Goal: Transaction & Acquisition: Download file/media

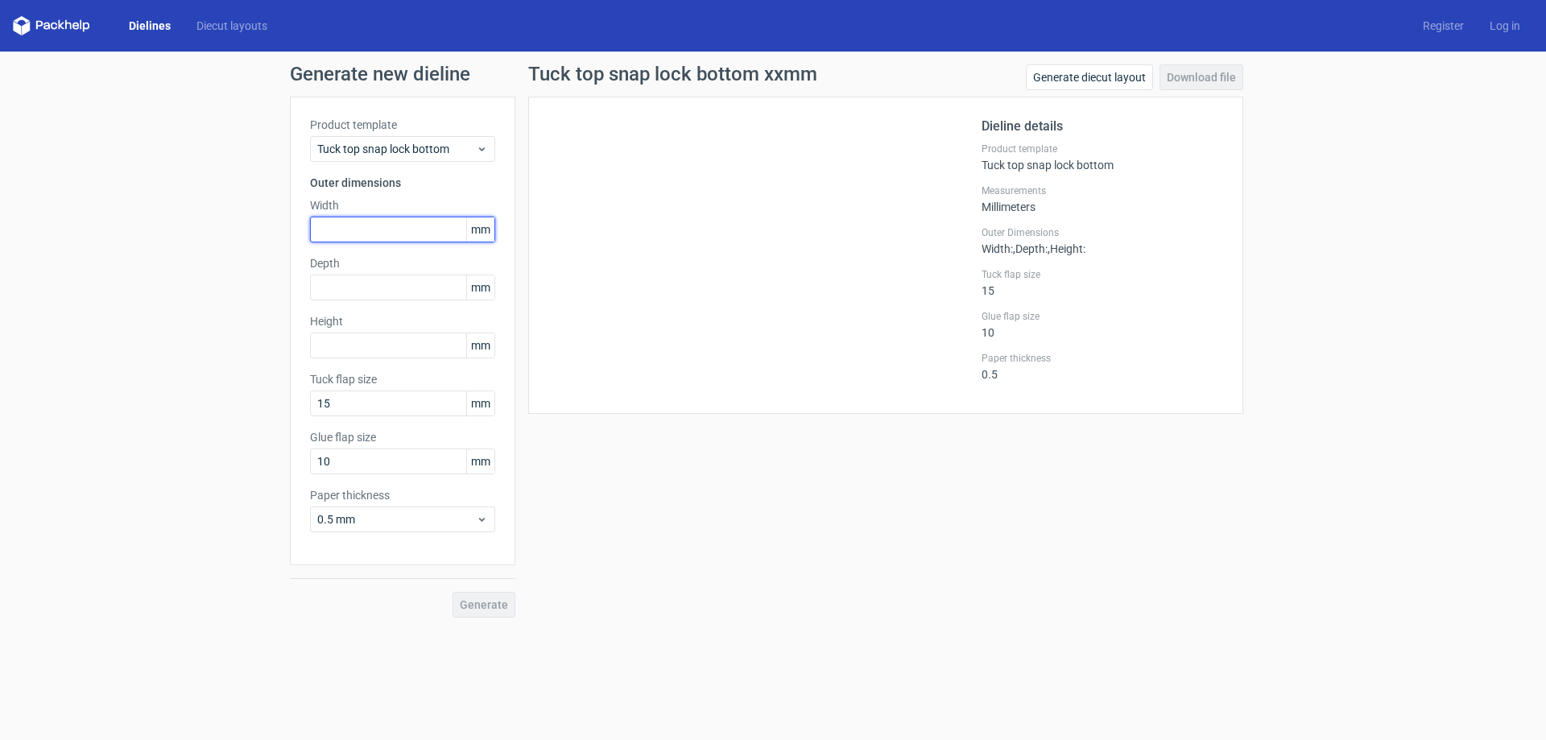
click at [369, 224] on input "text" at bounding box center [402, 230] width 185 height 26
type input "92"
click at [429, 279] on input "text" at bounding box center [402, 288] width 185 height 26
type input "132"
click at [337, 348] on input "text" at bounding box center [402, 346] width 185 height 26
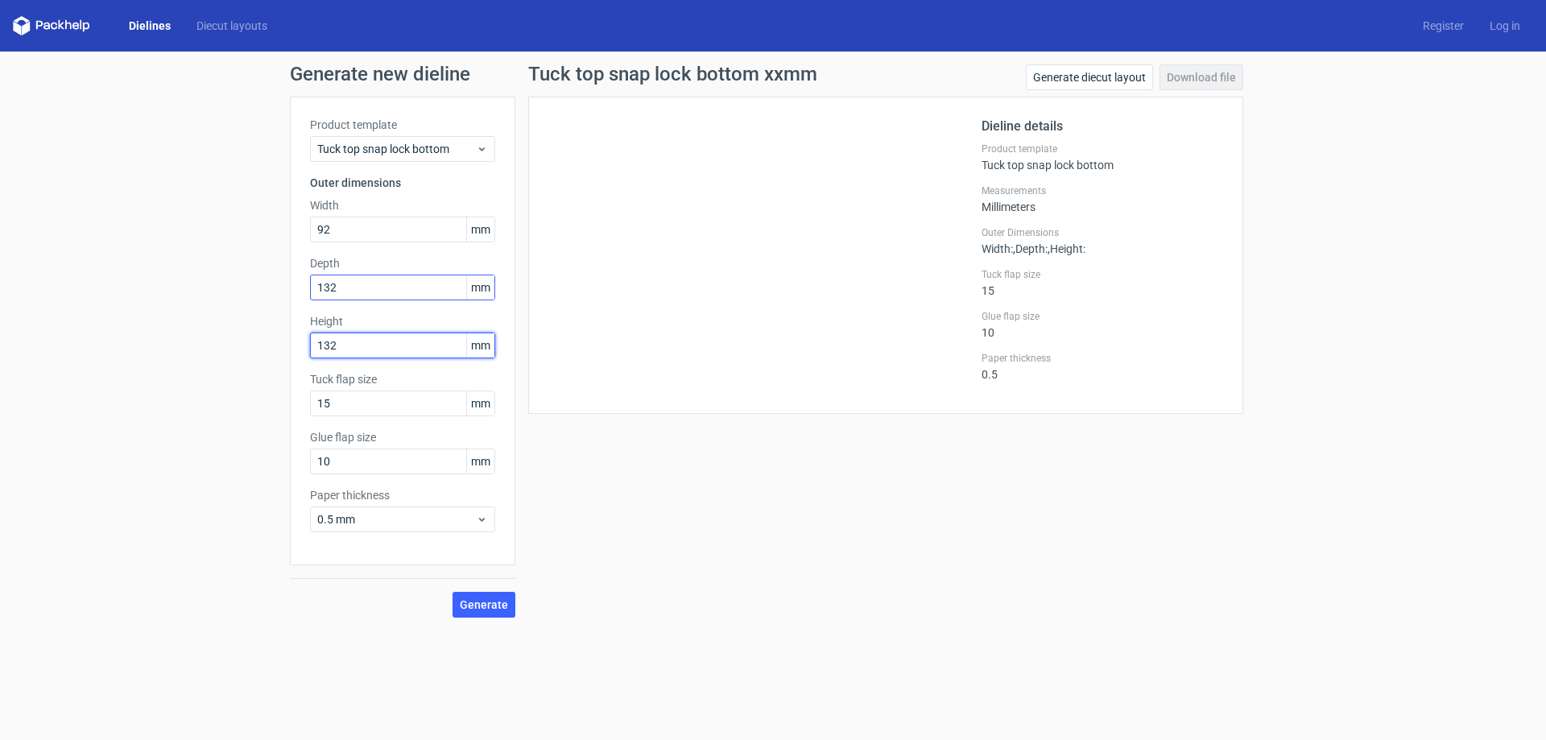
type input "132"
drag, startPoint x: 419, startPoint y: 289, endPoint x: 245, endPoint y: 289, distance: 173.9
click at [245, 289] on div "Generate new dieline Product template Tuck top snap lock bottom Outer dimension…" at bounding box center [773, 341] width 1546 height 579
drag, startPoint x: 351, startPoint y: 300, endPoint x: 114, endPoint y: 333, distance: 239.1
click at [114, 333] on div "Generate new dieline Product template Tuck top snap lock bottom Outer dimension…" at bounding box center [773, 341] width 1546 height 579
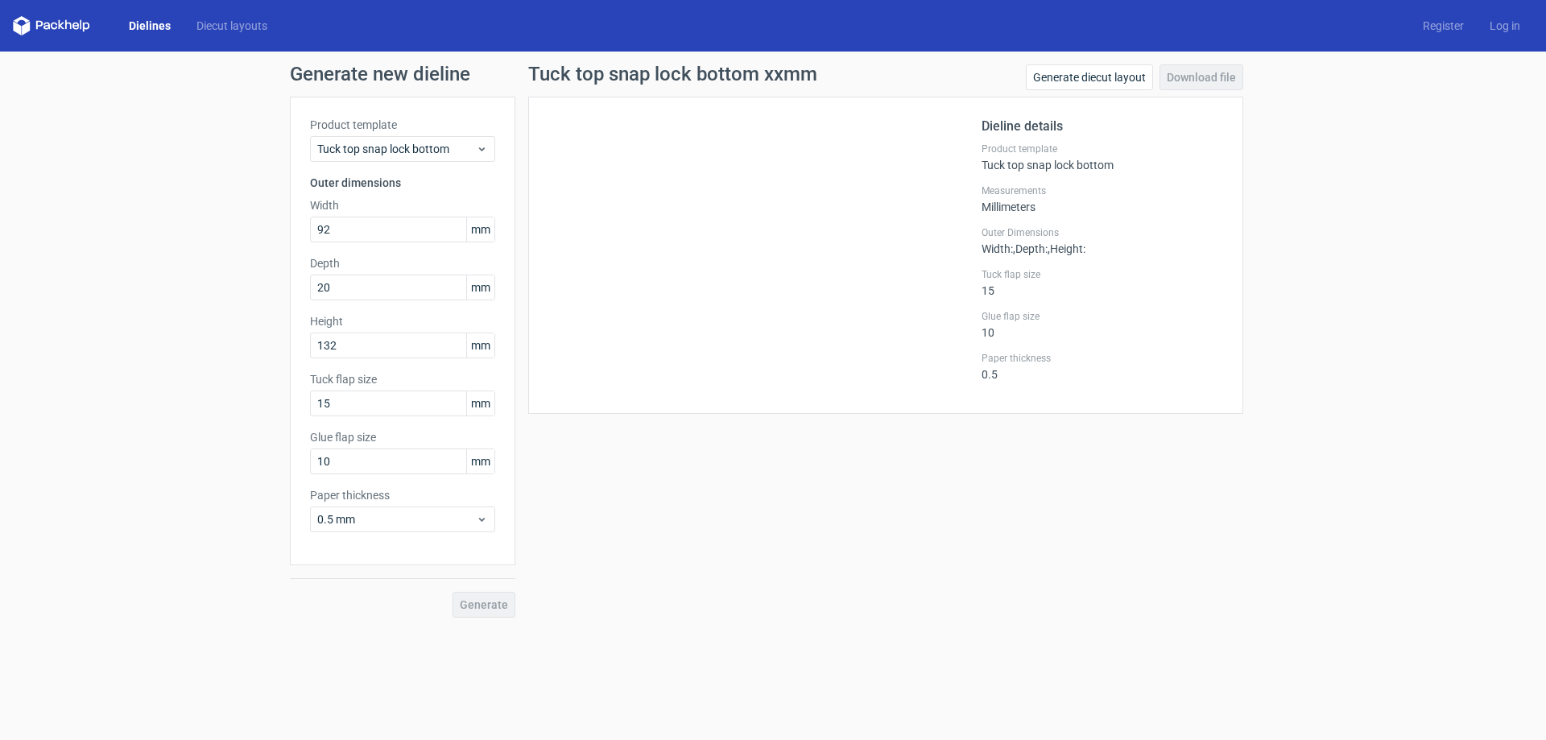
drag, startPoint x: 891, startPoint y: 679, endPoint x: 851, endPoint y: 642, distance: 54.2
click at [892, 679] on form "Generate new dieline Product template Tuck top snap lock bottom Outer dimension…" at bounding box center [773, 396] width 1546 height 688
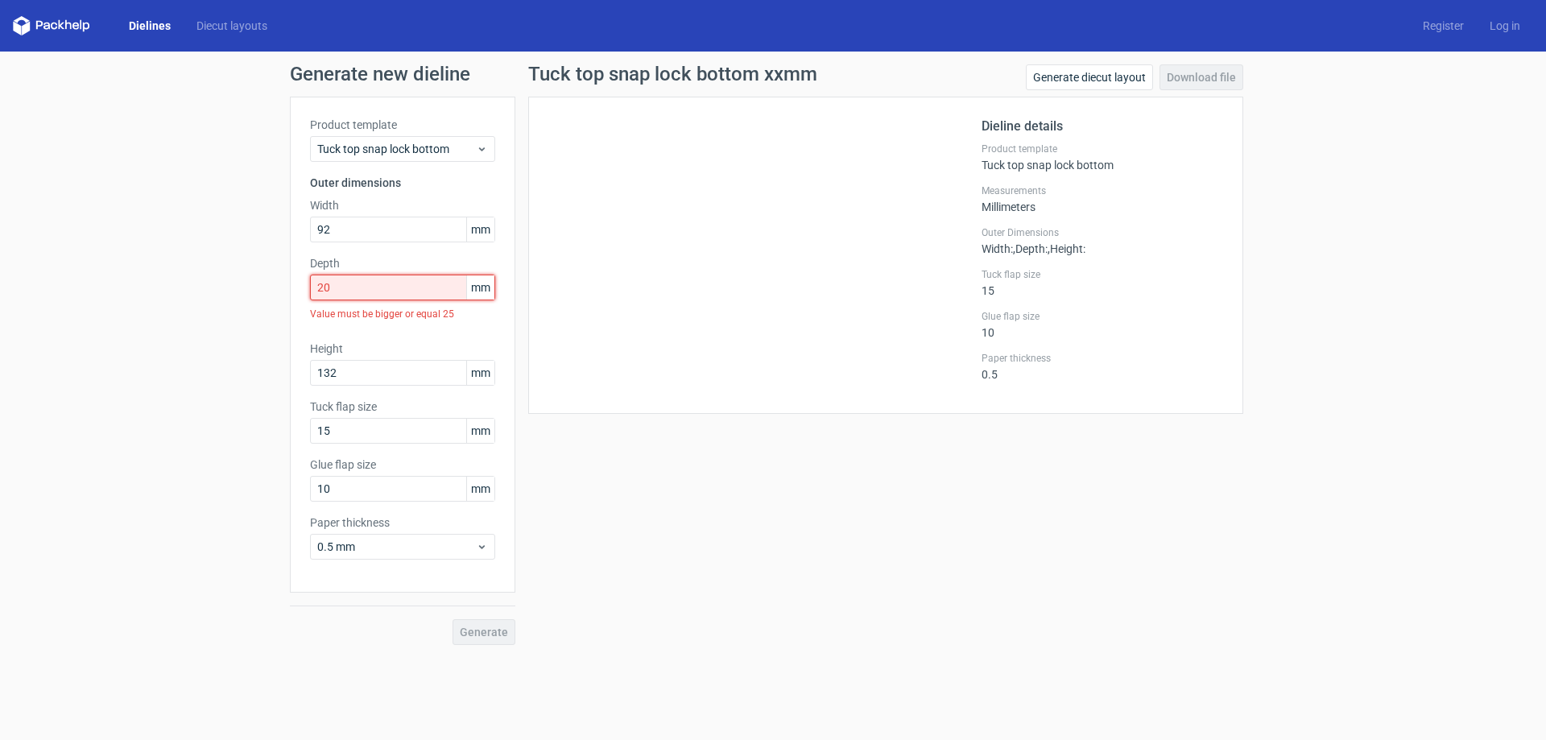
click at [422, 286] on input "20" at bounding box center [402, 288] width 185 height 26
drag, startPoint x: 425, startPoint y: 307, endPoint x: 327, endPoint y: 294, distance: 99.1
click at [327, 294] on div "Depth 20 mm Value must be bigger or equal 25" at bounding box center [402, 291] width 185 height 72
click at [346, 294] on input "20" at bounding box center [402, 288] width 185 height 26
drag, startPoint x: 349, startPoint y: 289, endPoint x: 195, endPoint y: 275, distance: 155.2
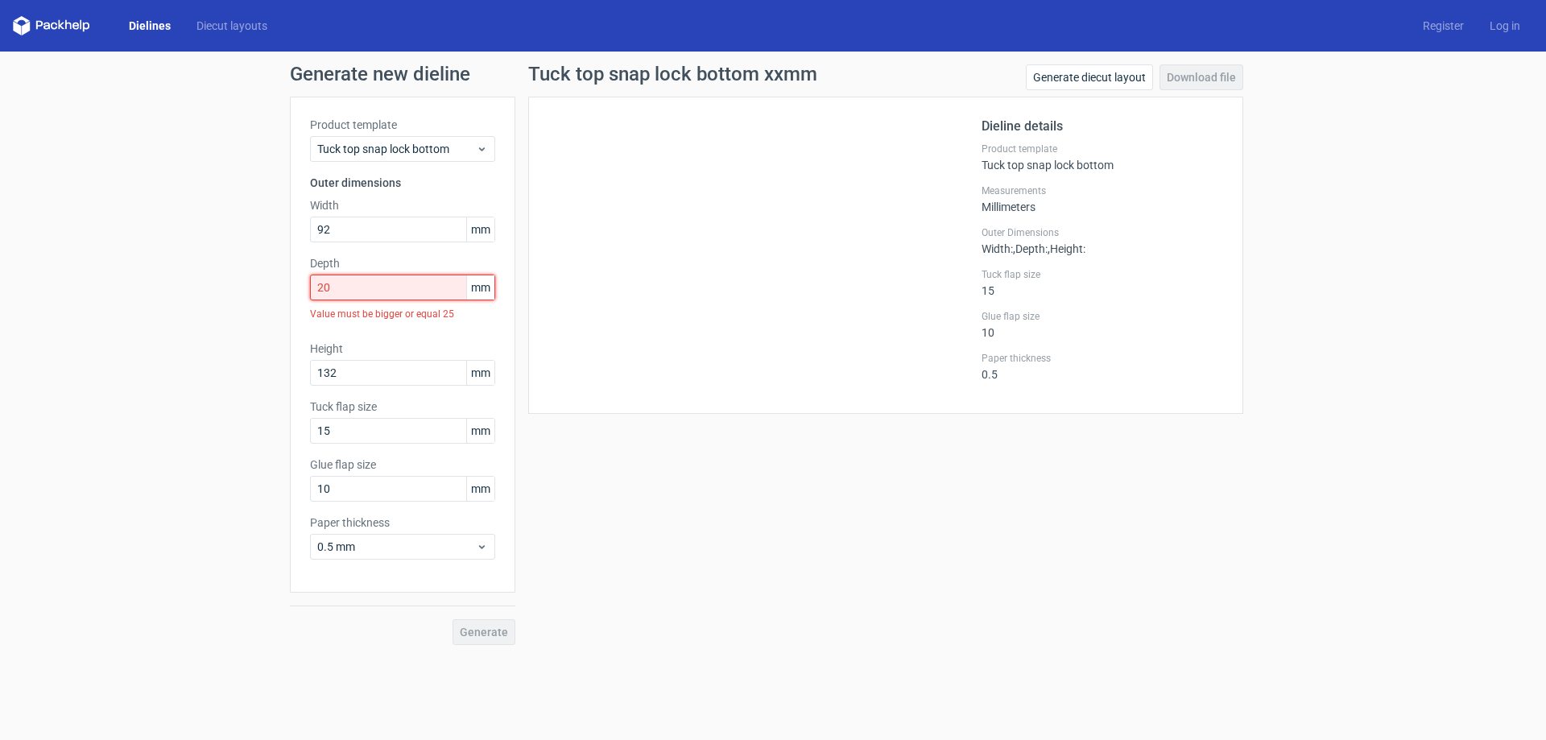
click at [197, 277] on div "Generate new dieline Product template Tuck top snap lock bottom Outer dimension…" at bounding box center [773, 355] width 1546 height 606
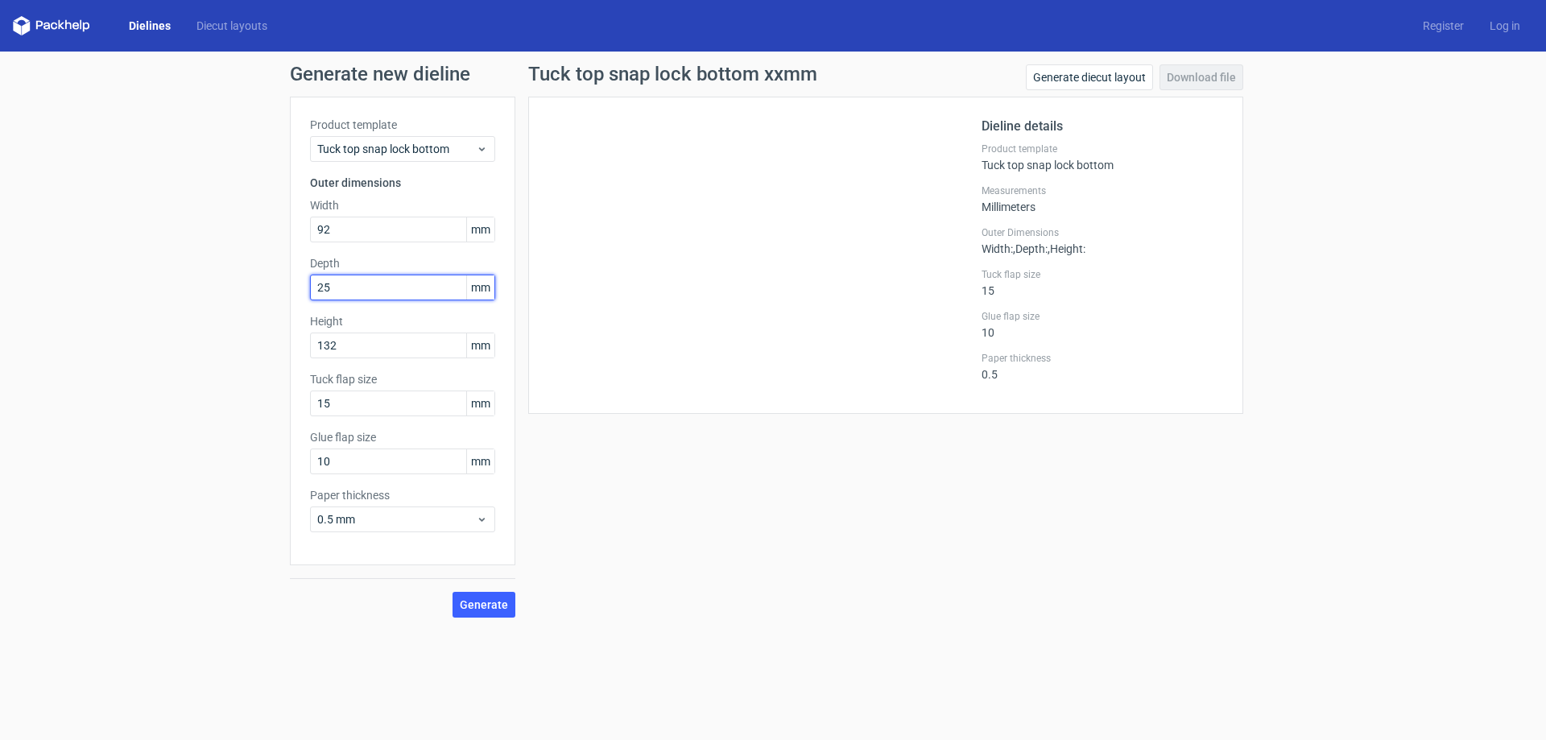
type input "25"
click at [181, 281] on div "Generate new dieline Product template Tuck top snap lock bottom Outer dimension…" at bounding box center [773, 341] width 1546 height 579
drag, startPoint x: 359, startPoint y: 453, endPoint x: 80, endPoint y: 444, distance: 279.5
click at [82, 445] on div "Generate new dieline Product template Tuck top snap lock bottom Outer dimension…" at bounding box center [773, 341] width 1546 height 579
type input "15"
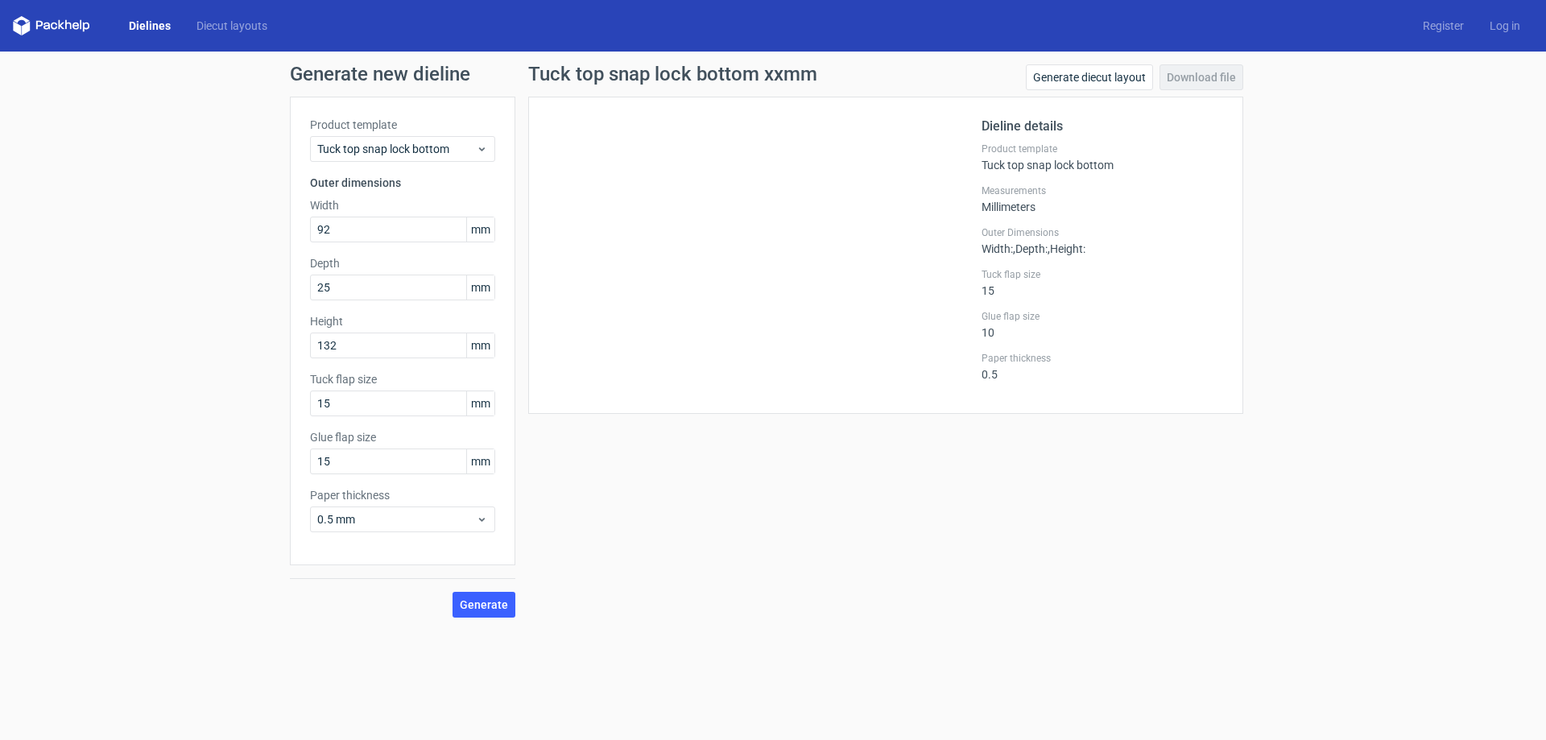
click at [713, 589] on div "Tuck top snap lock bottom xxmm Generate diecut layout Download file Dieline det…" at bounding box center [885, 340] width 741 height 553
click at [491, 606] on span "Generate" at bounding box center [484, 604] width 48 height 11
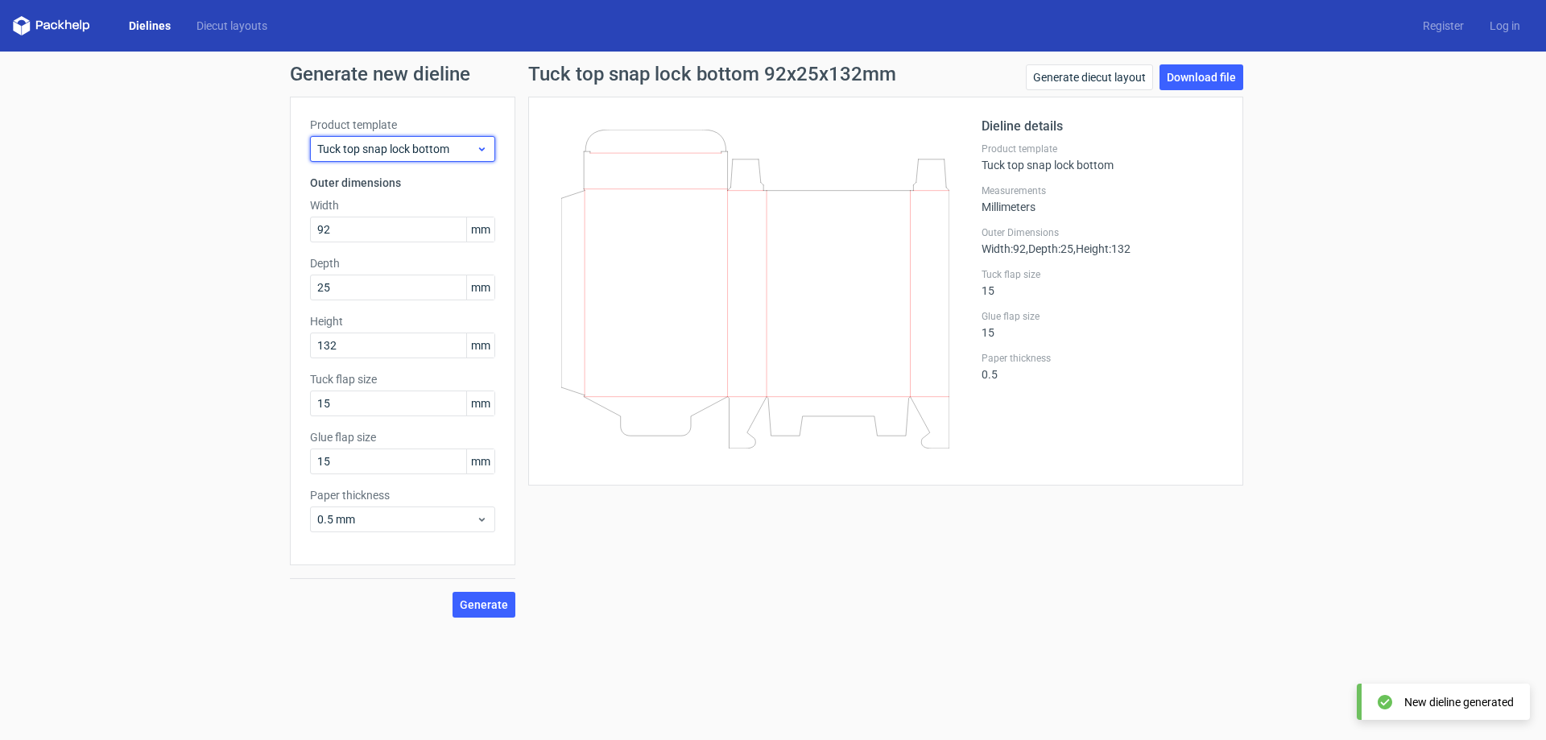
click at [415, 154] on span "Tuck top snap lock bottom" at bounding box center [396, 149] width 159 height 16
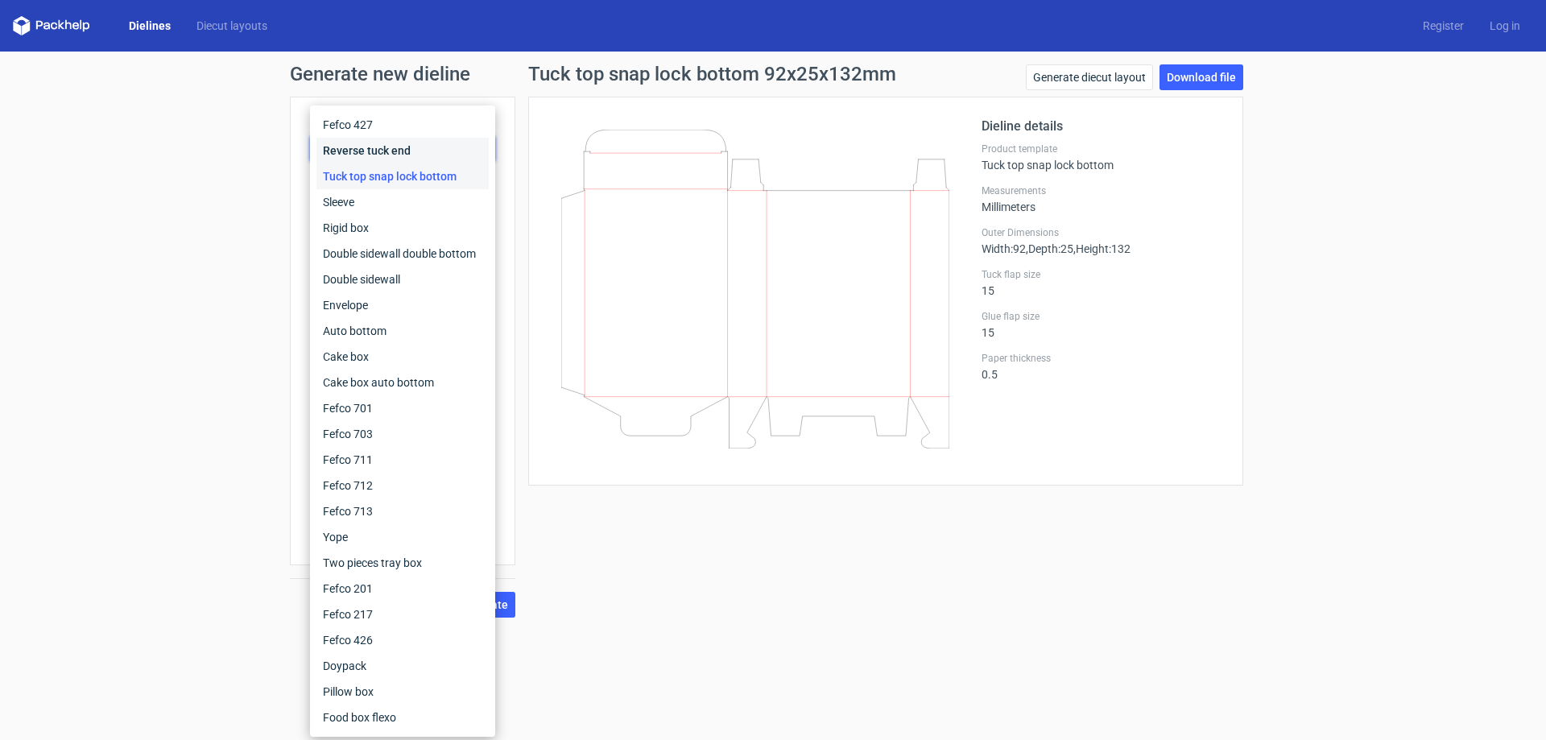
click at [430, 156] on div "Reverse tuck end" at bounding box center [402, 151] width 172 height 26
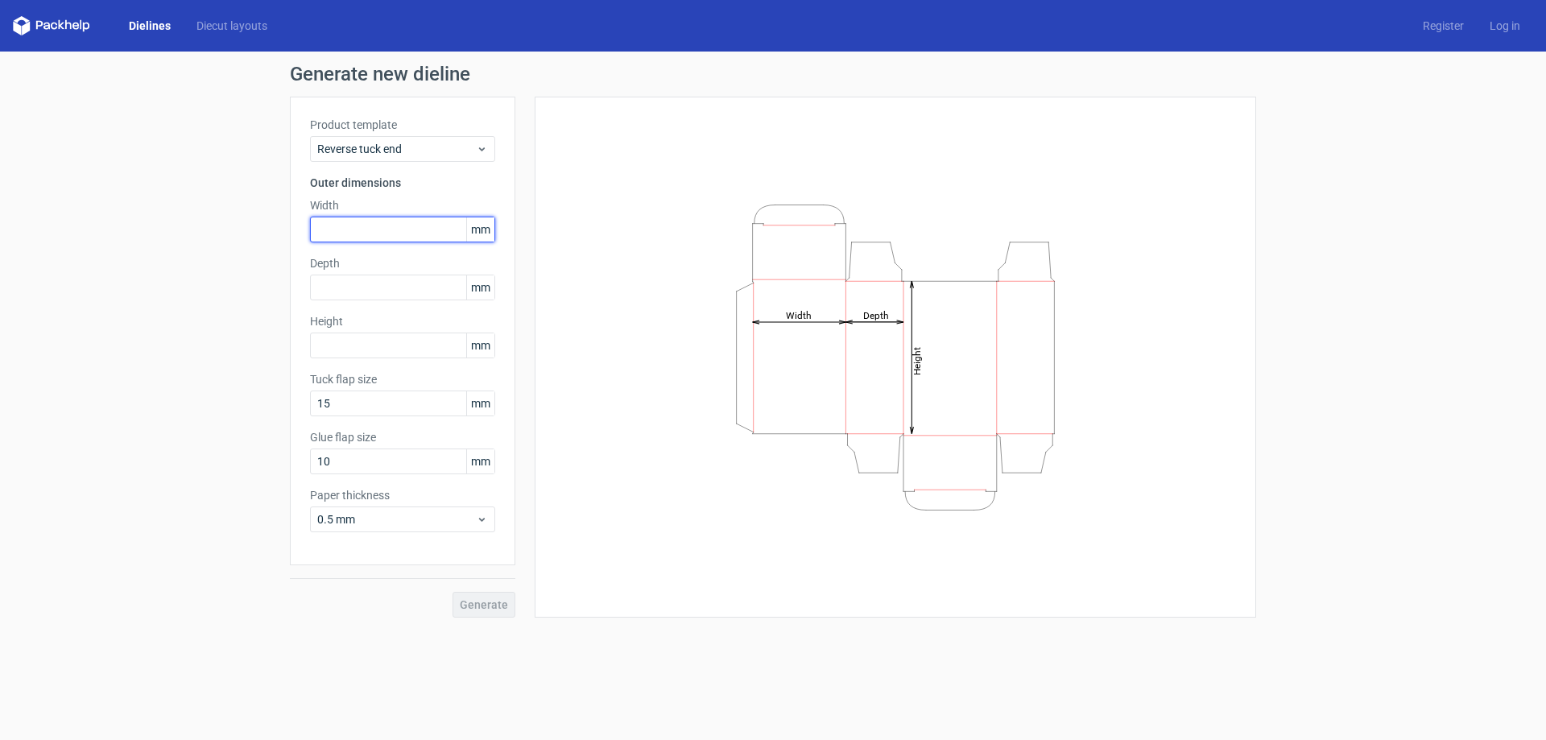
click at [433, 228] on input "text" at bounding box center [402, 230] width 185 height 26
type input "72"
click at [396, 283] on input "text" at bounding box center [402, 288] width 185 height 26
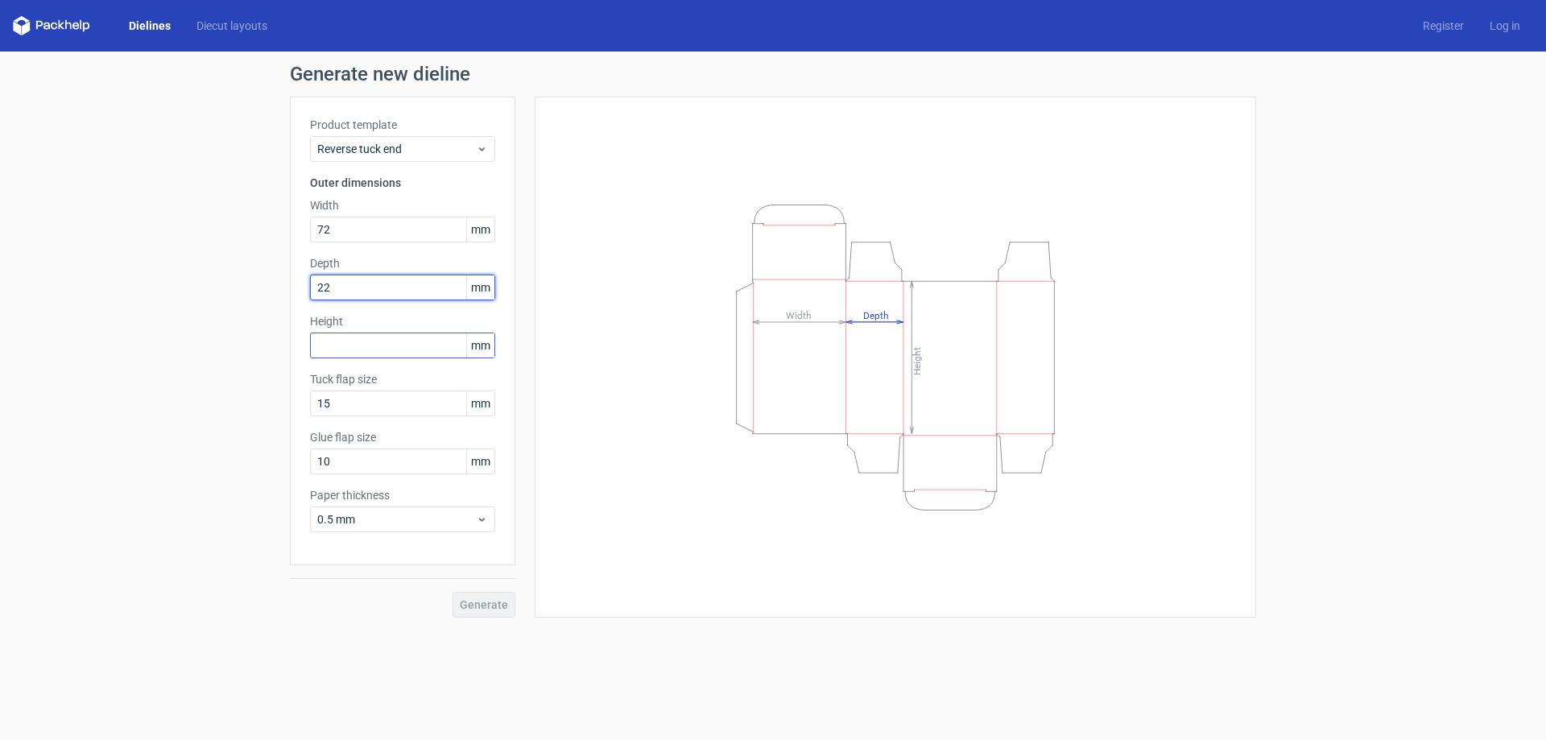
type input "22"
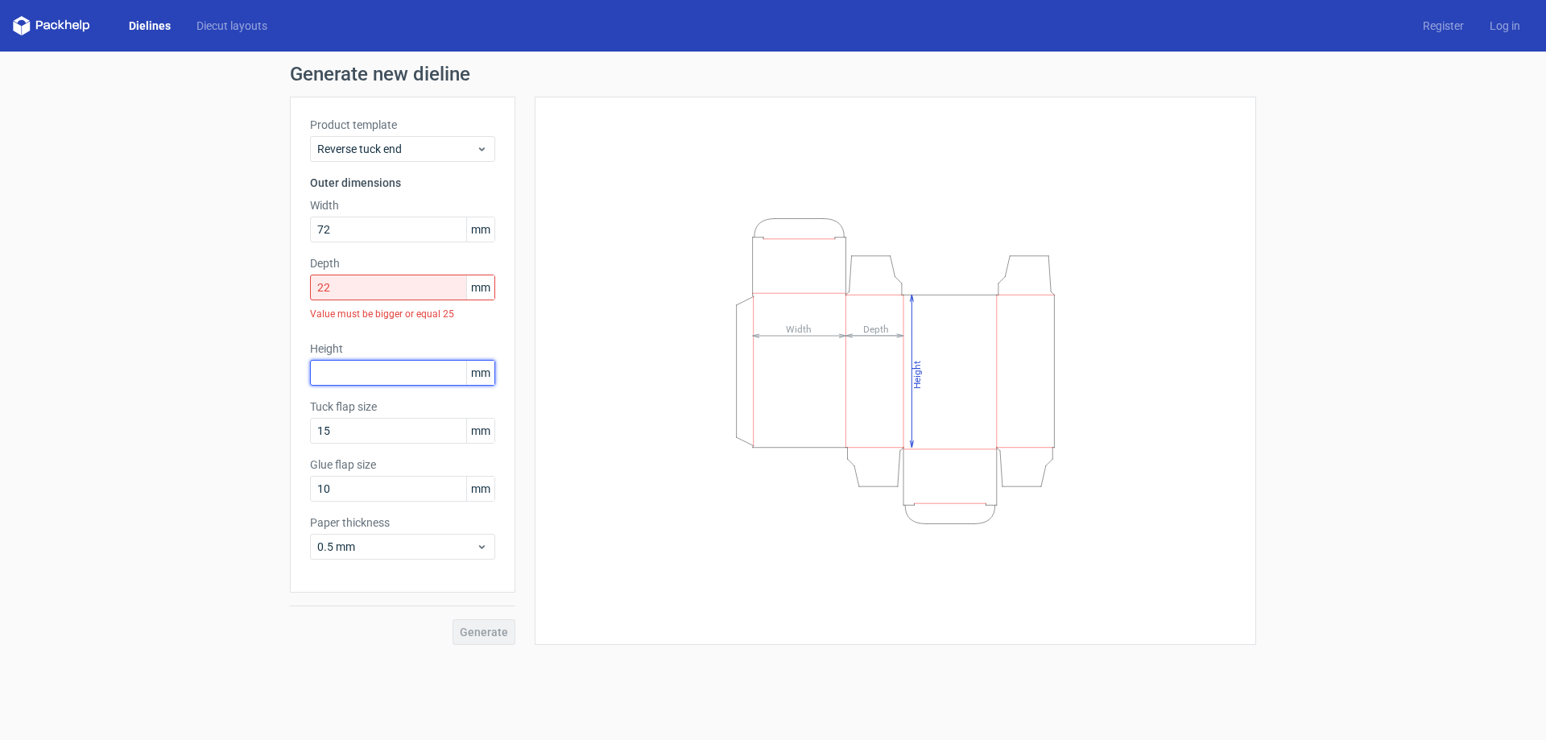
click at [397, 346] on div "Height mm" at bounding box center [402, 363] width 185 height 45
type input "22"
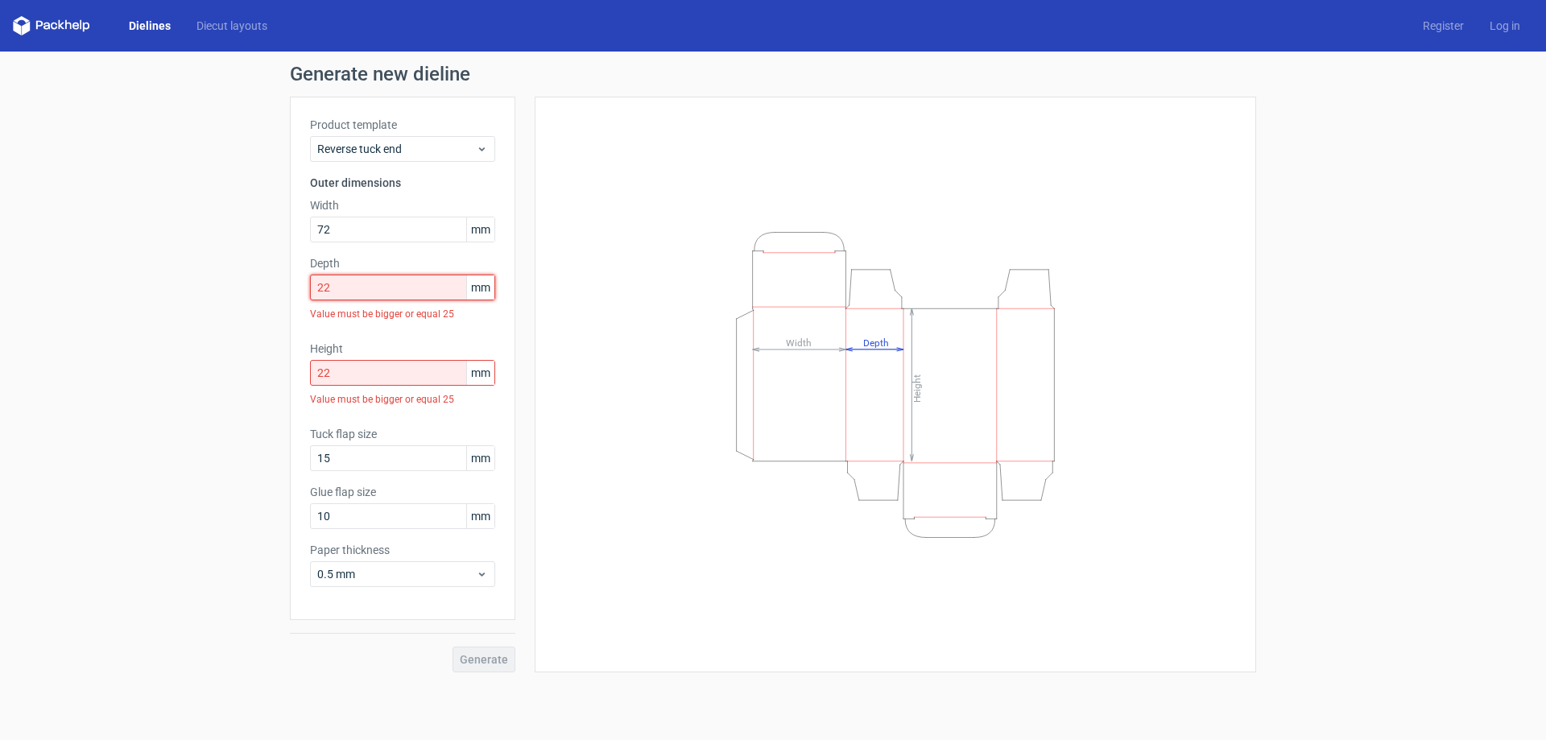
drag, startPoint x: 371, startPoint y: 287, endPoint x: 237, endPoint y: 280, distance: 134.6
click at [233, 282] on div "Generate new dieline Product template Reverse tuck end Outer dimensions Width 7…" at bounding box center [773, 369] width 1546 height 634
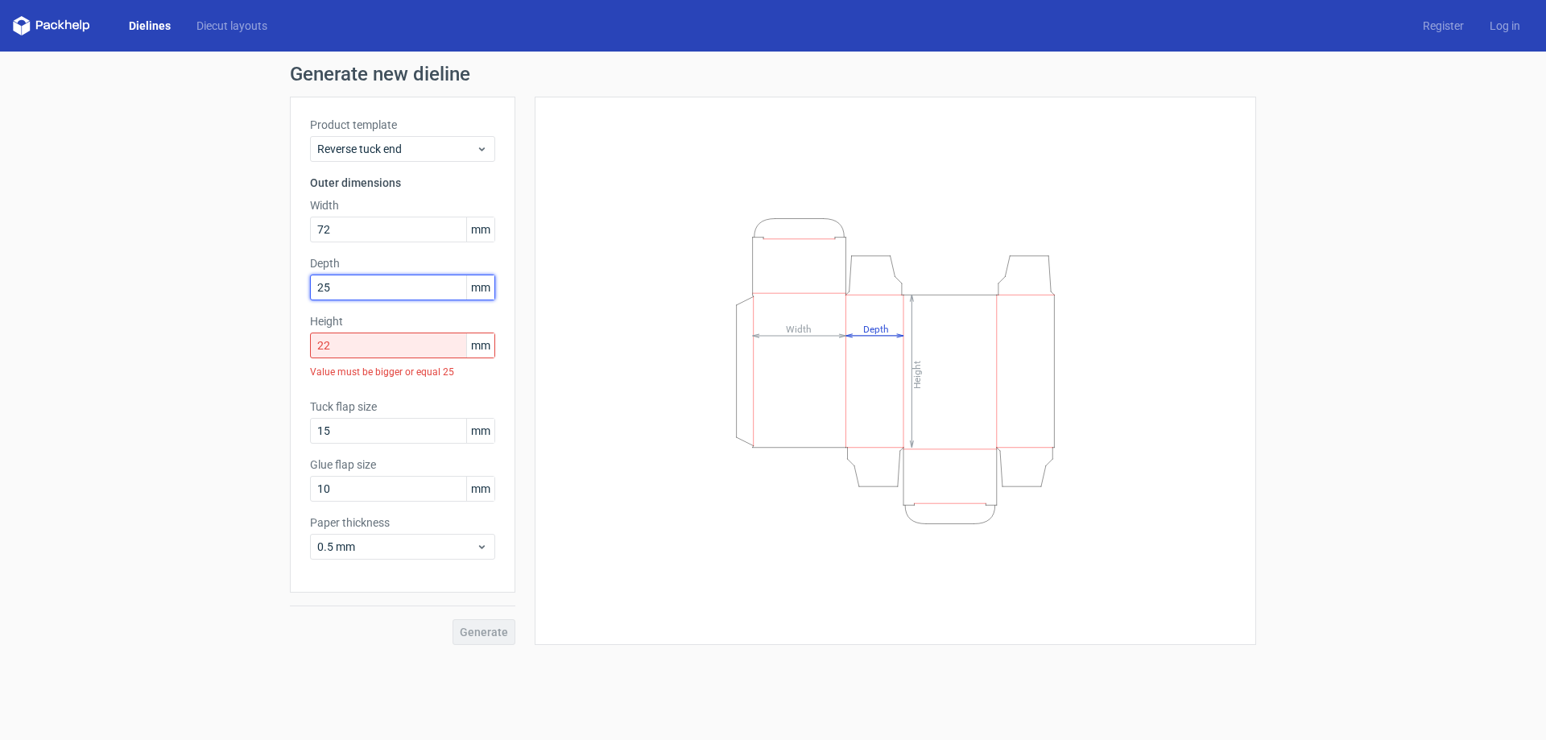
type input "25"
drag, startPoint x: 358, startPoint y: 346, endPoint x: 245, endPoint y: 343, distance: 113.6
click at [245, 343] on div "Generate new dieline Product template Reverse tuck end Outer dimensions Width 7…" at bounding box center [773, 355] width 1546 height 606
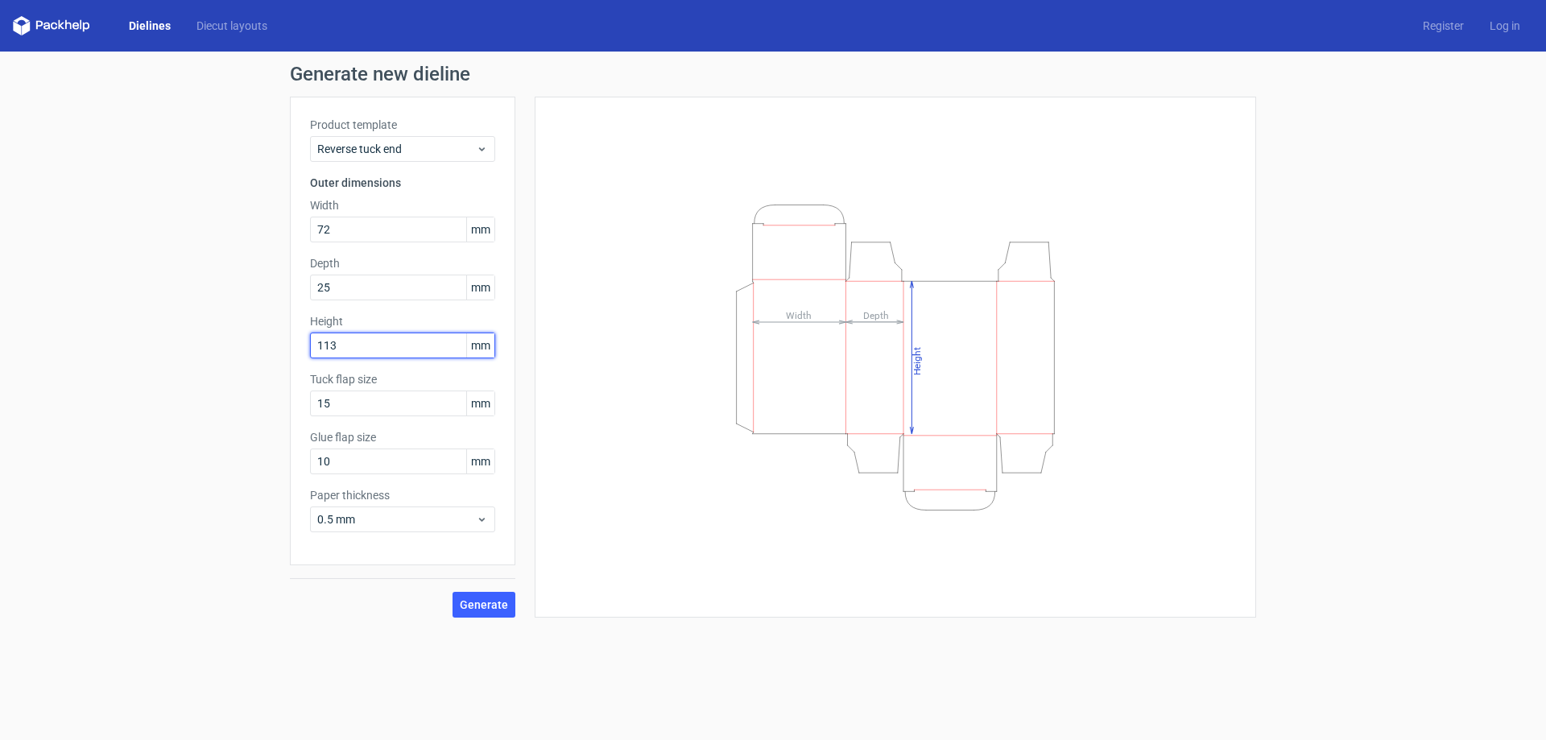
type input "113"
click at [598, 418] on div "Height Depth Width" at bounding box center [895, 357] width 681 height 481
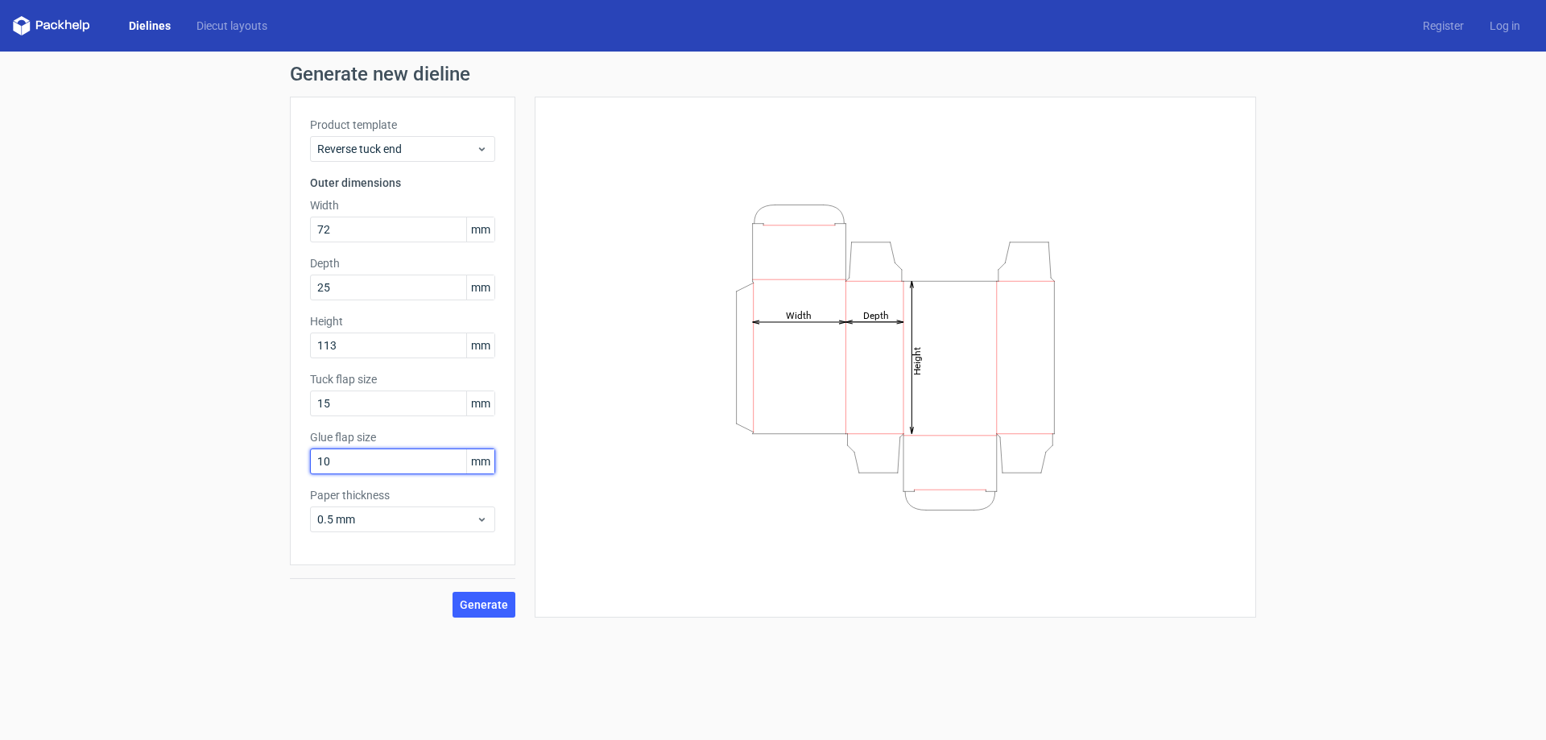
drag, startPoint x: 337, startPoint y: 466, endPoint x: 87, endPoint y: 434, distance: 252.5
click at [89, 434] on div "Generate new dieline Product template Reverse tuck end Outer dimensions Width 7…" at bounding box center [773, 341] width 1546 height 579
type input "15"
click at [511, 609] on button "Generate" at bounding box center [483, 605] width 63 height 26
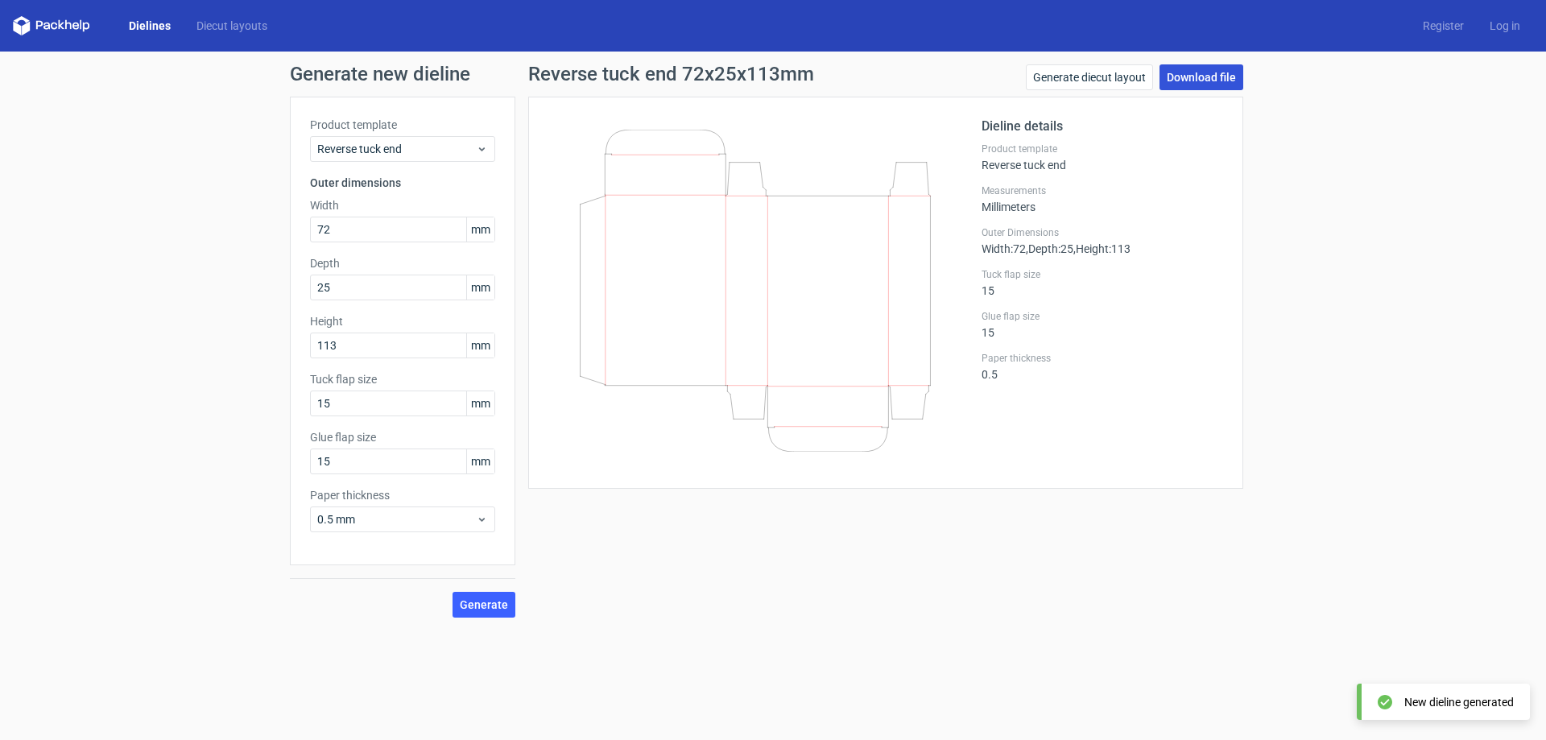
click at [1206, 74] on link "Download file" at bounding box center [1201, 77] width 84 height 26
drag, startPoint x: 1307, startPoint y: 310, endPoint x: 1079, endPoint y: 220, distance: 245.8
click at [1307, 310] on div "Generate new dieline Product template Reverse tuck end Outer dimensions Width 7…" at bounding box center [773, 341] width 1546 height 579
drag, startPoint x: 1106, startPoint y: 563, endPoint x: 1121, endPoint y: 546, distance: 22.3
click at [1106, 563] on div "Reverse tuck end 72x25x113mm Generate diecut layout Download file Dieline detai…" at bounding box center [885, 340] width 741 height 553
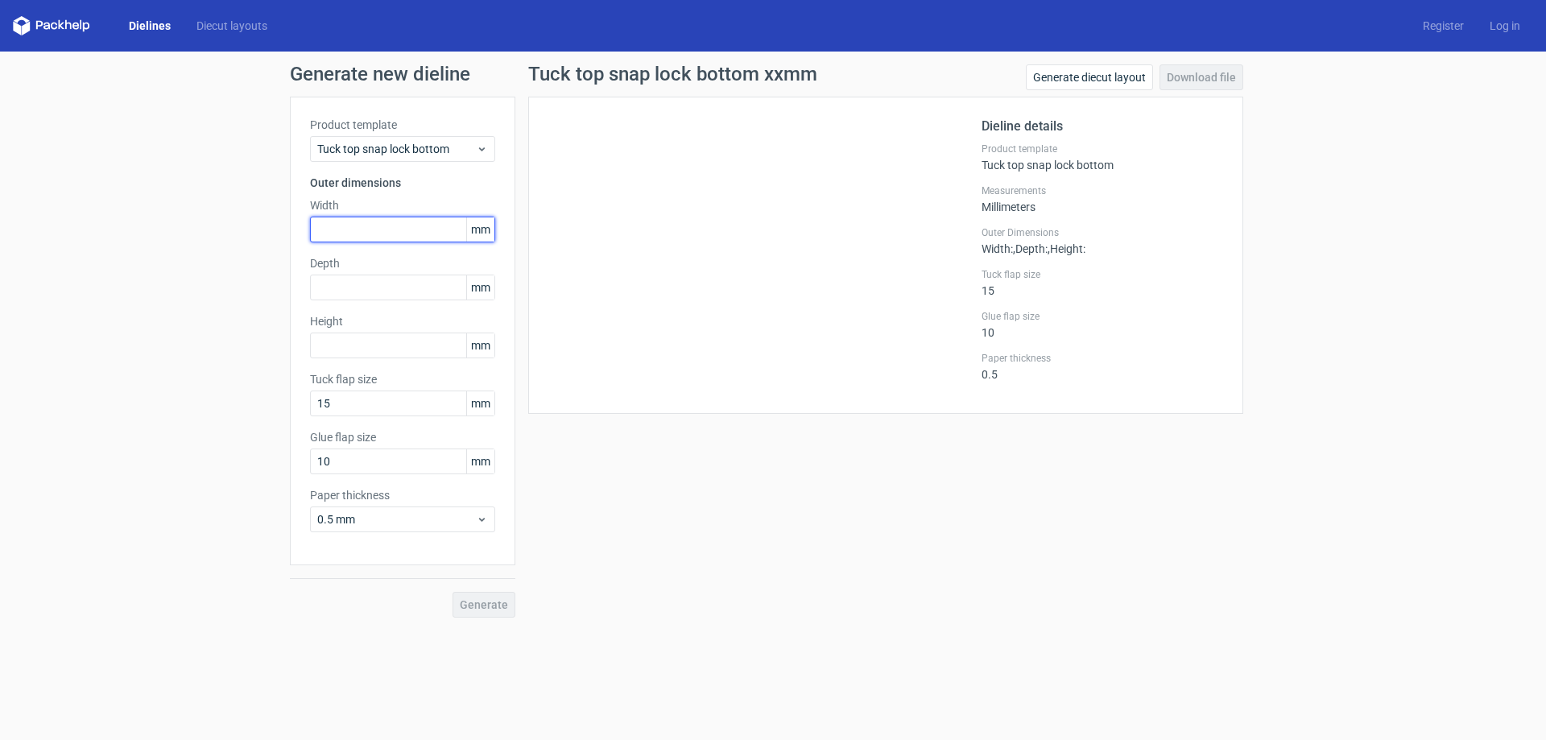
click at [424, 228] on input "text" at bounding box center [402, 230] width 185 height 26
click at [469, 142] on span "Tuck top snap lock bottom" at bounding box center [396, 149] width 159 height 16
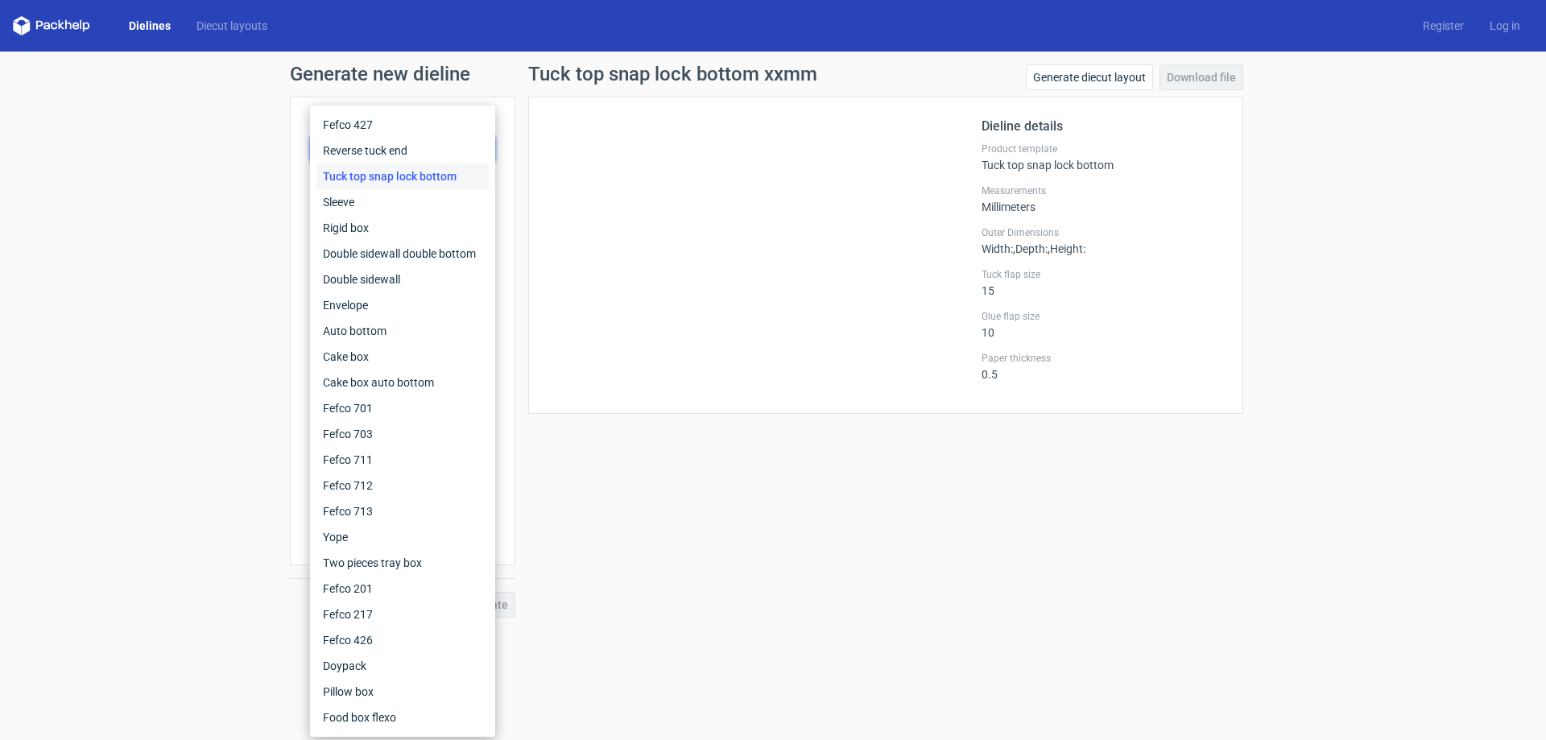
drag, startPoint x: 60, startPoint y: 27, endPoint x: 93, endPoint y: 37, distance: 35.4
click at [71, 30] on icon at bounding box center [51, 25] width 77 height 19
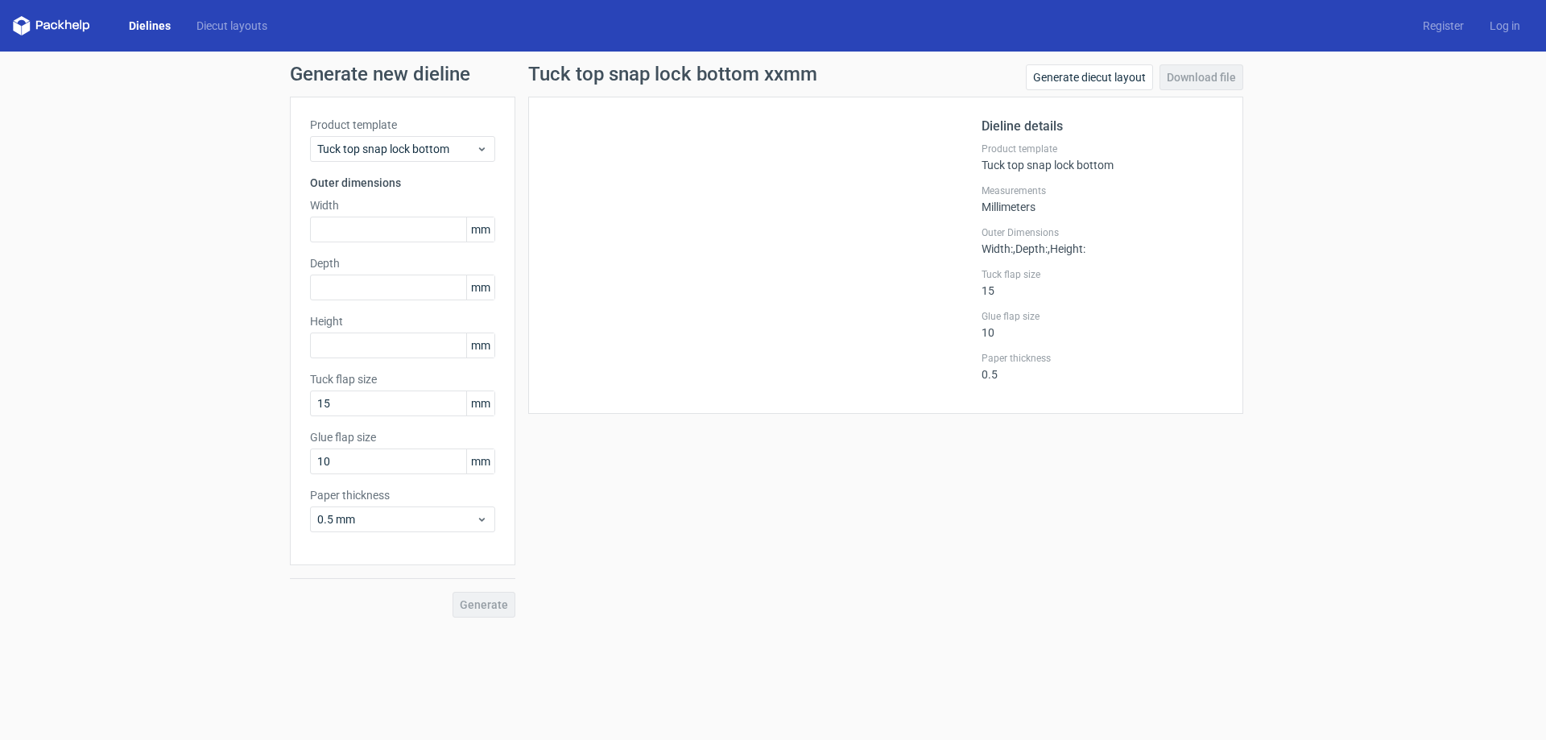
click at [126, 25] on link "Dielines" at bounding box center [150, 26] width 68 height 16
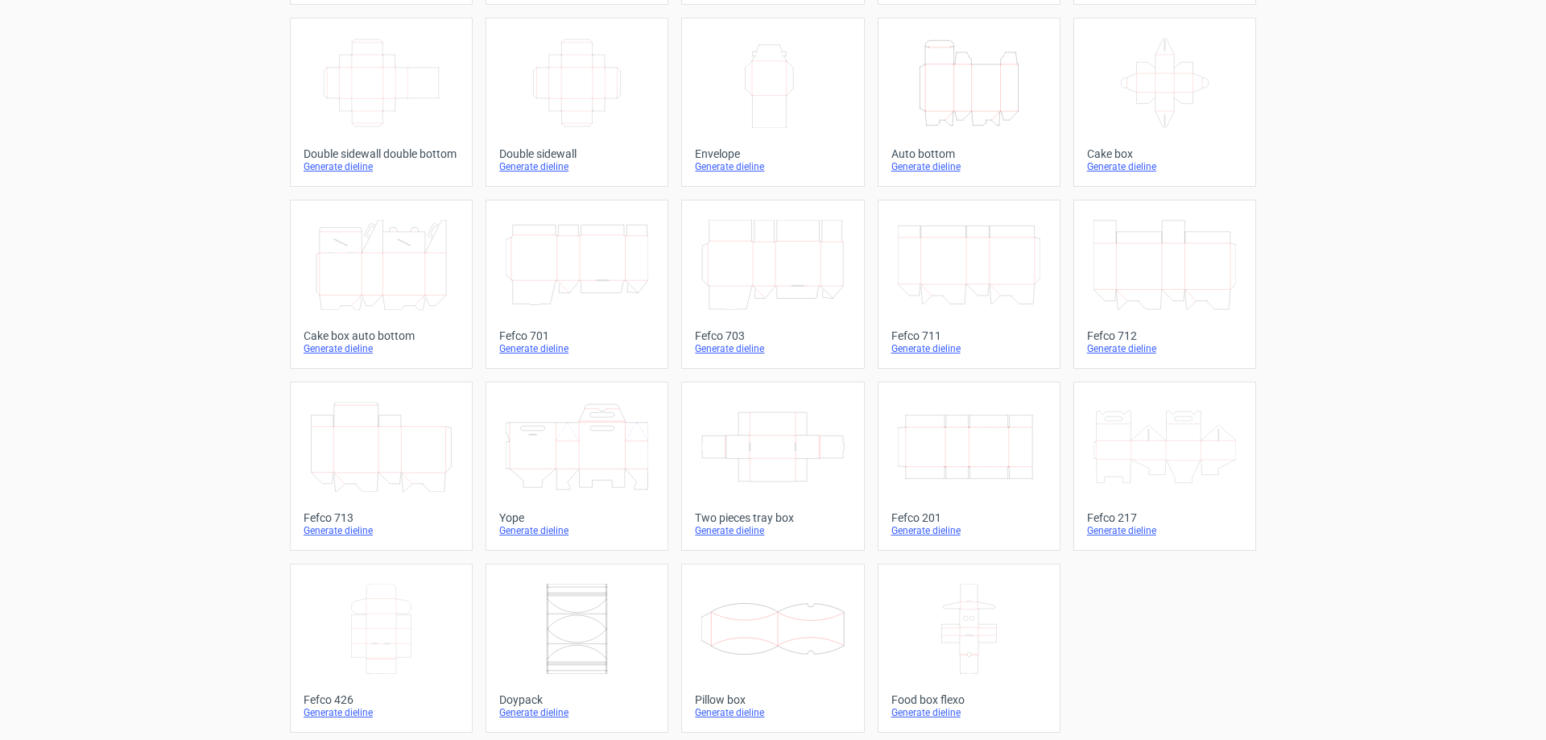
scroll to position [266, 0]
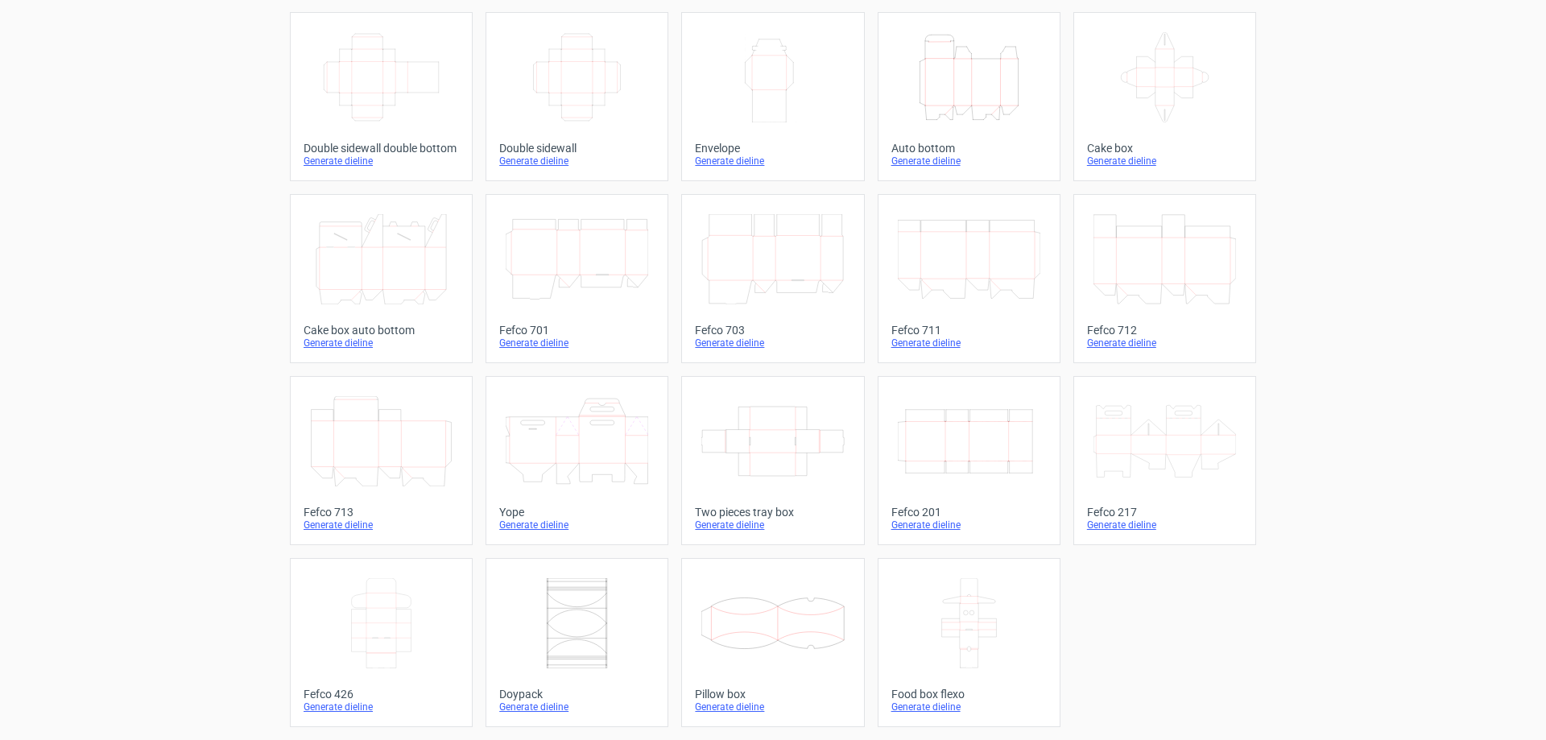
click at [1170, 447] on icon at bounding box center [1164, 441] width 143 height 90
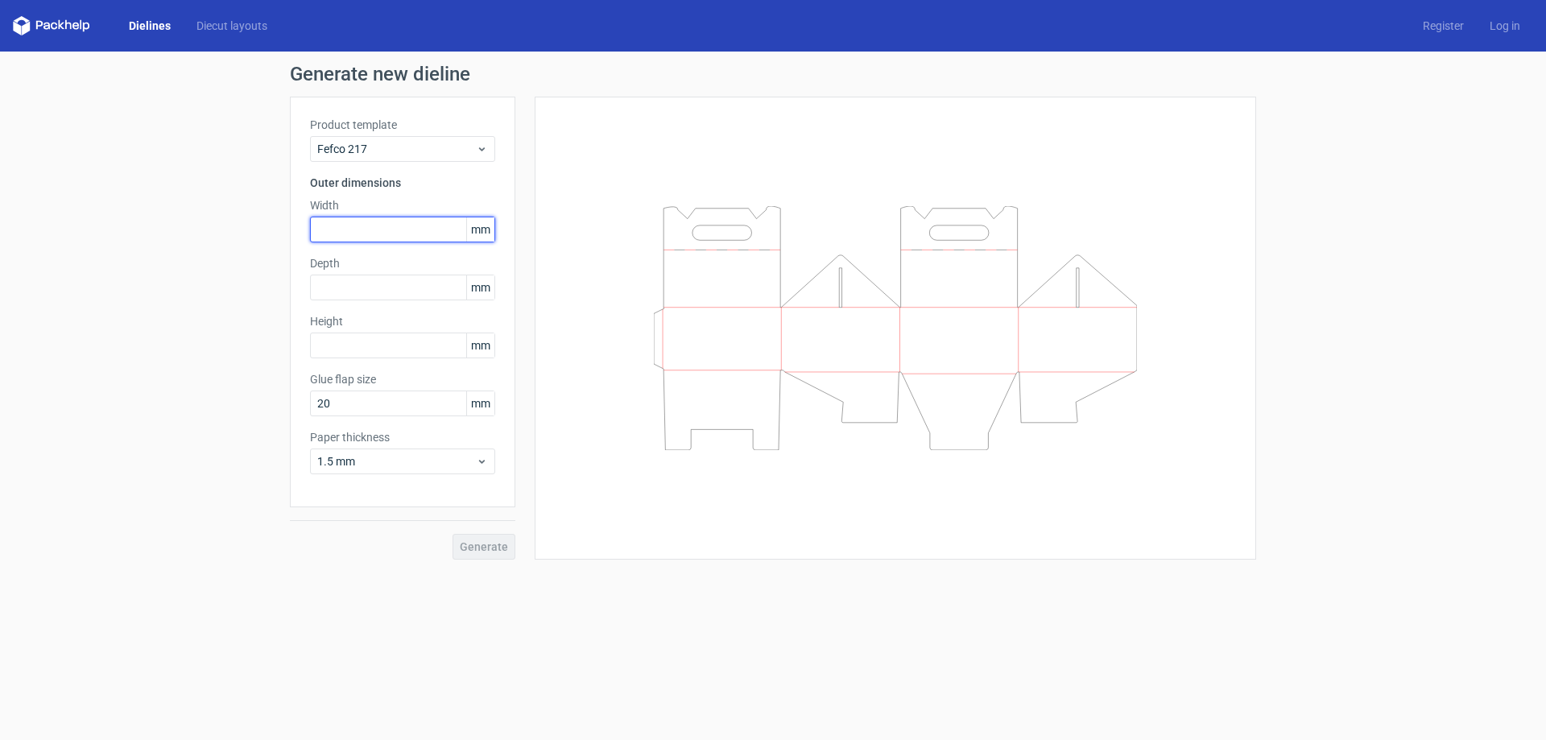
click at [403, 230] on input "text" at bounding box center [402, 230] width 185 height 26
click at [407, 230] on input "text" at bounding box center [402, 230] width 185 height 26
